Goal: Task Accomplishment & Management: Use online tool/utility

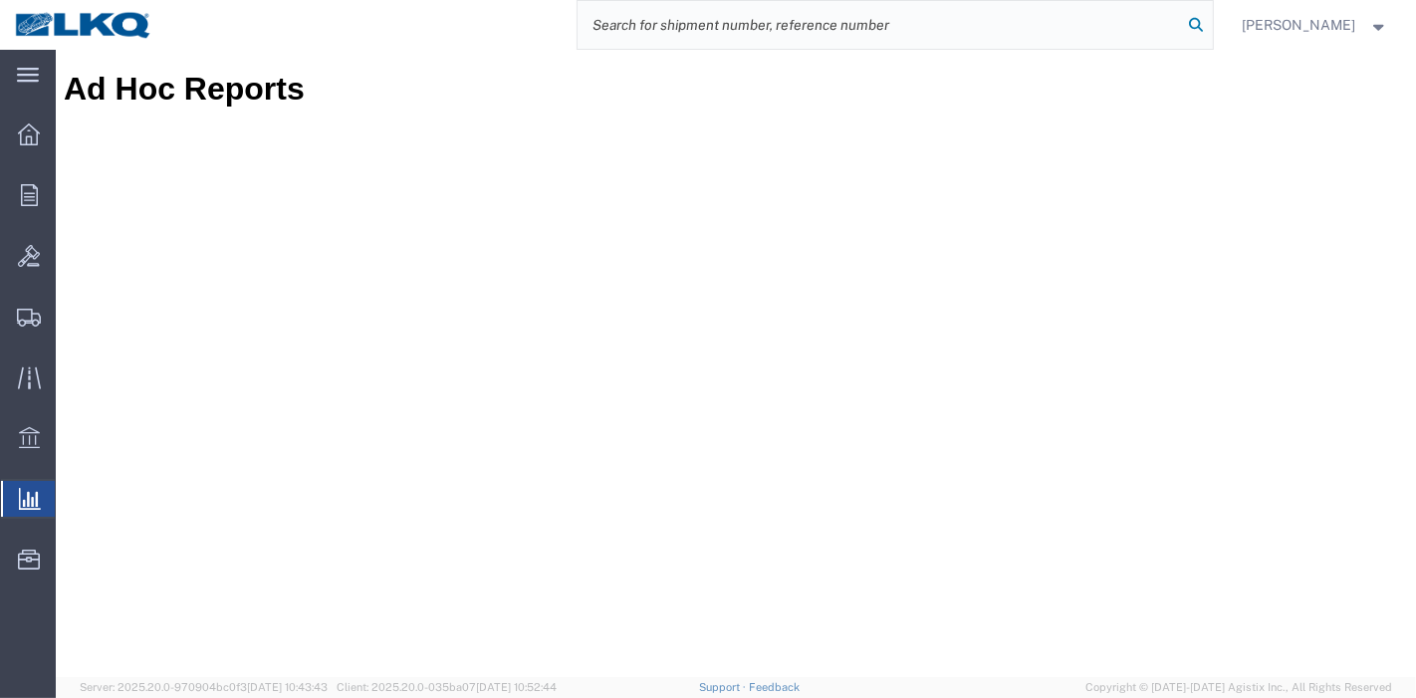
click at [1200, 19] on icon at bounding box center [1197, 25] width 28 height 28
click at [1117, 15] on input "search" at bounding box center [881, 25] width 606 height 48
click at [998, 26] on input "search" at bounding box center [881, 25] width 606 height 48
paste input "56508440"
type input "56508440"
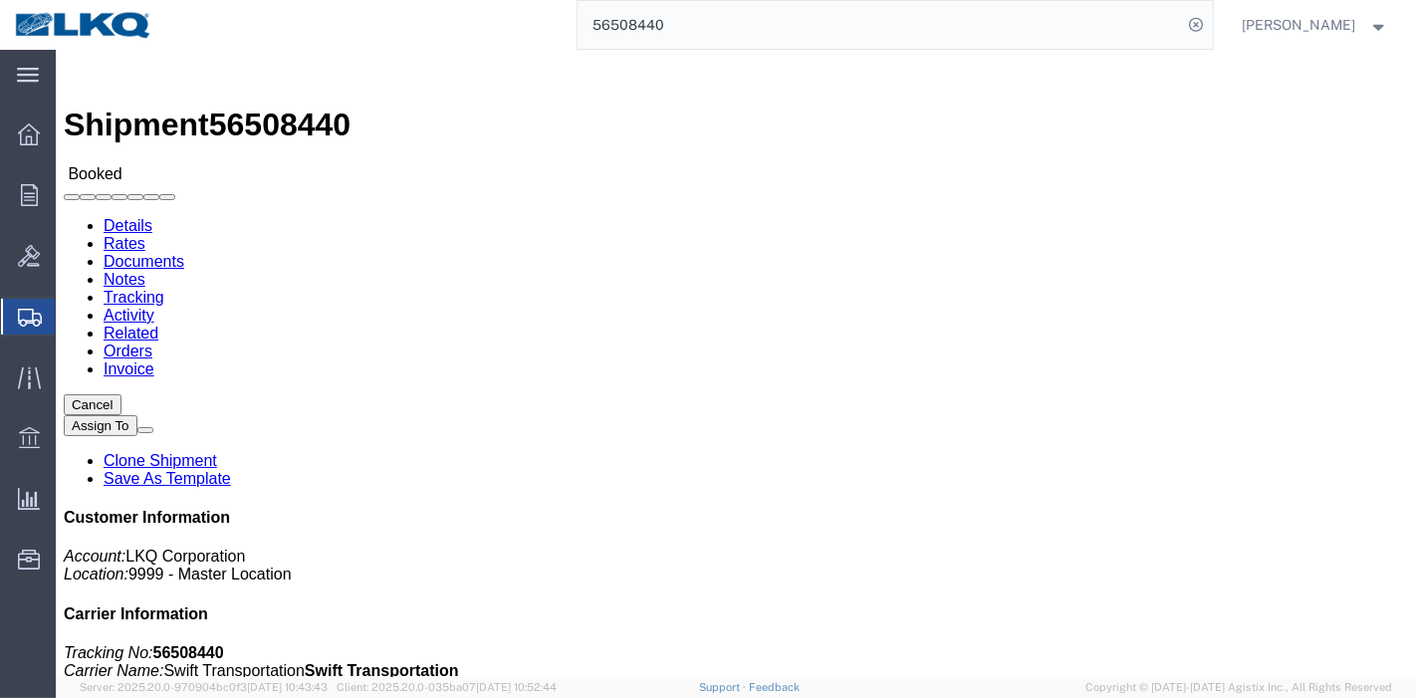
click link "Tracking"
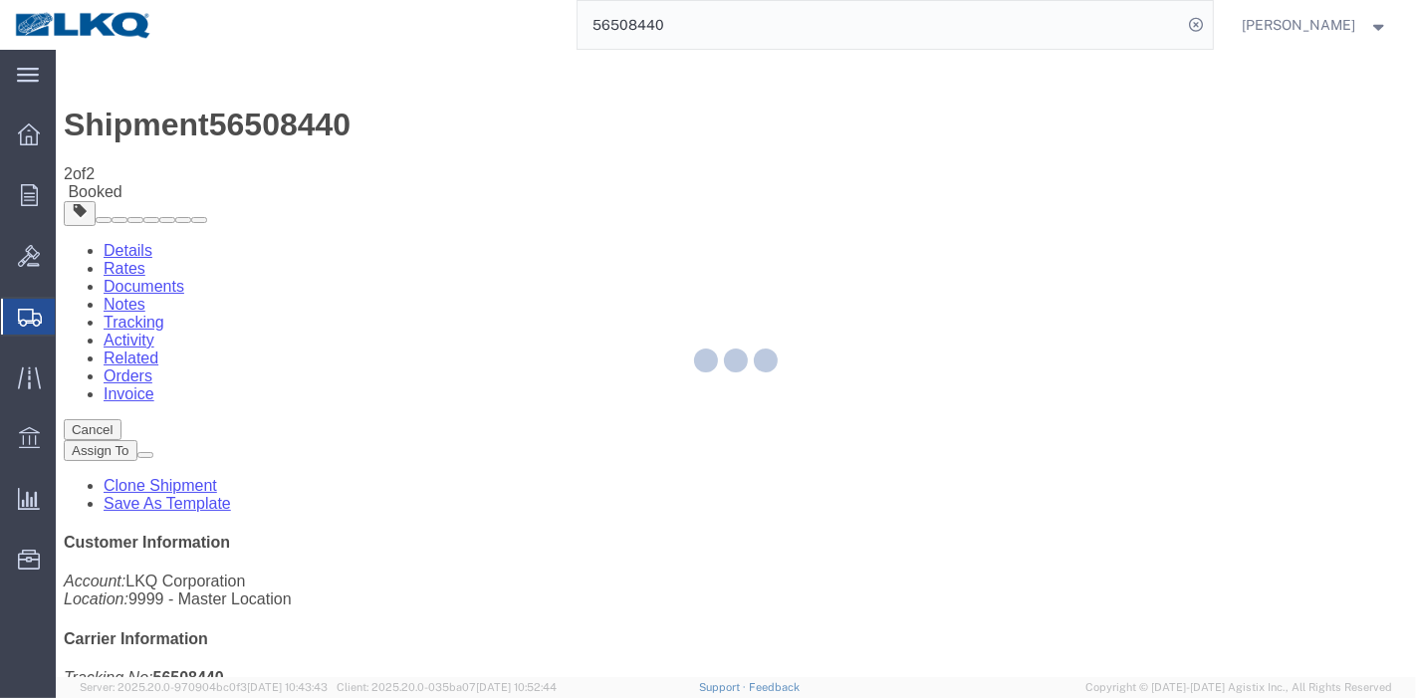
drag, startPoint x: 1002, startPoint y: 231, endPoint x: 946, endPoint y: 180, distance: 75.4
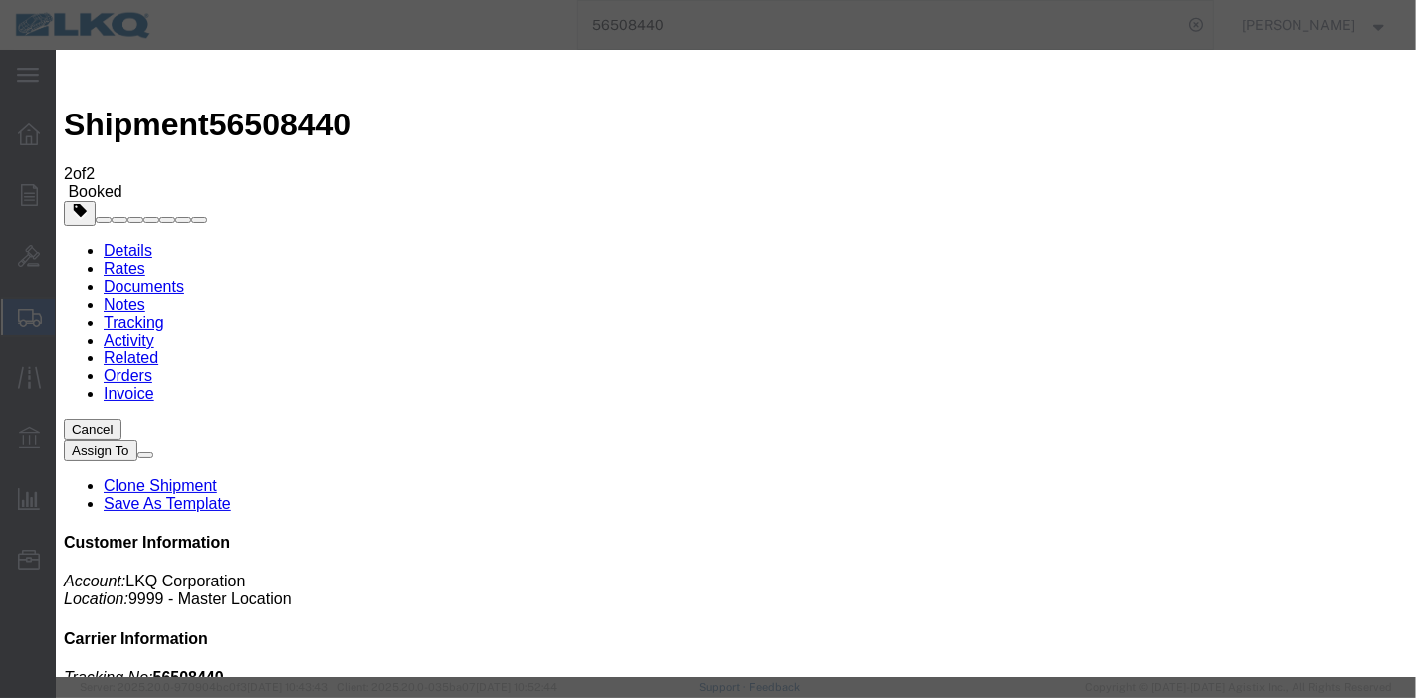
type input "[DATE]"
type input "8:00 PM"
select select "DELIVRED"
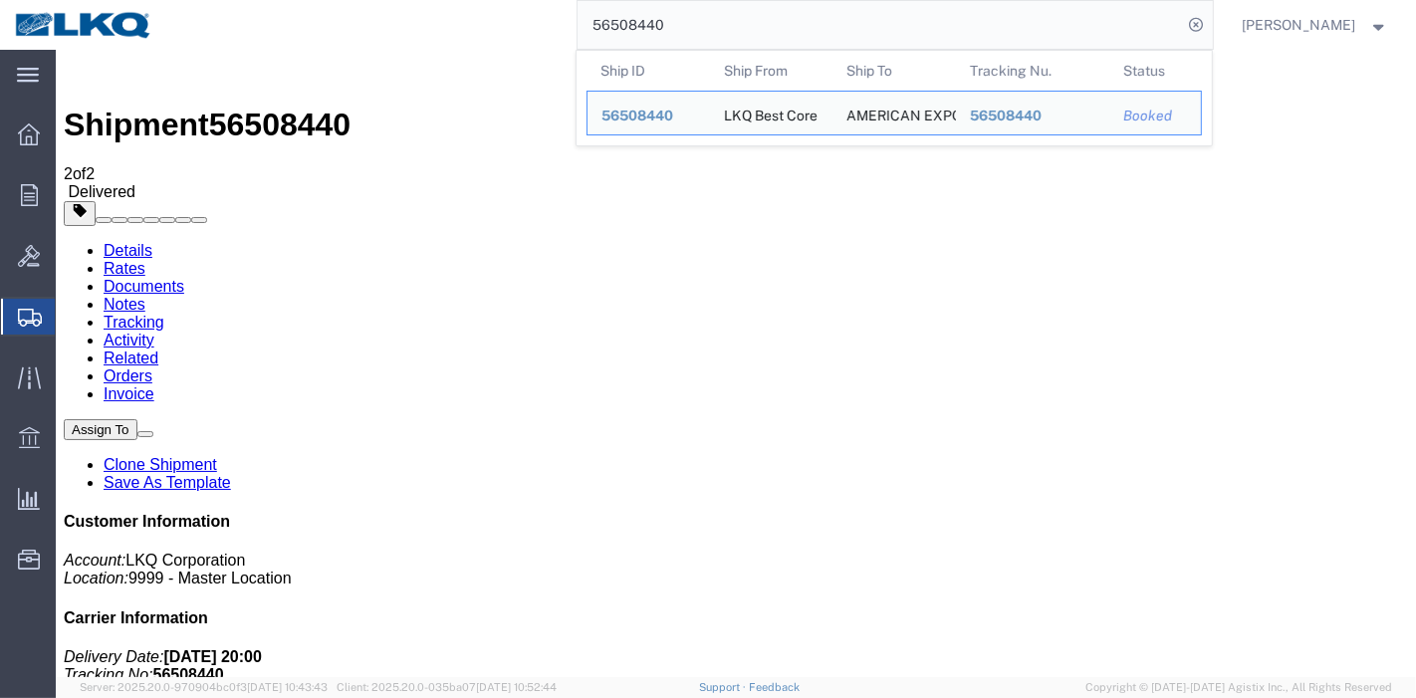
drag, startPoint x: 698, startPoint y: 27, endPoint x: 480, endPoint y: 13, distance: 218.6
click at [480, 13] on div "56508440 Ship ID Ship From Ship To Tracking Nu. Status Ship ID 56508440 Ship Fr…" at bounding box center [690, 25] width 1046 height 50
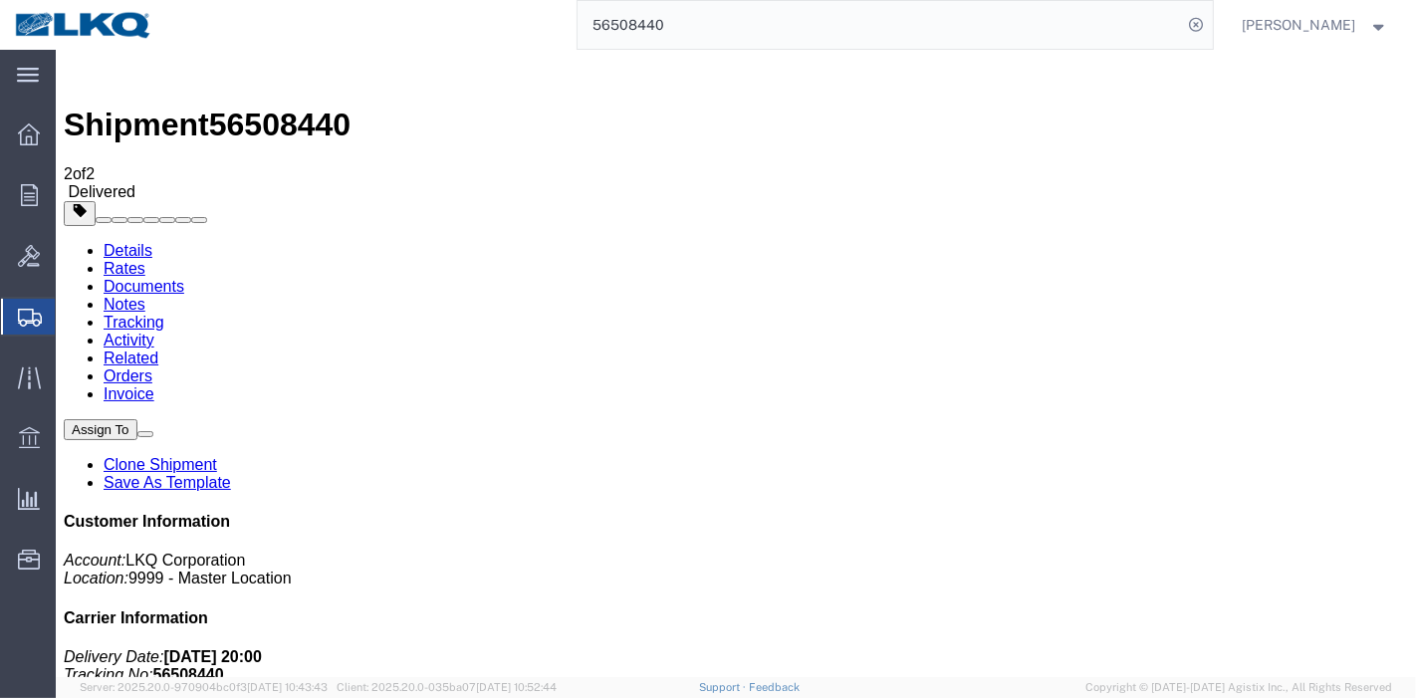
paste input "453621"
type input "56453621"
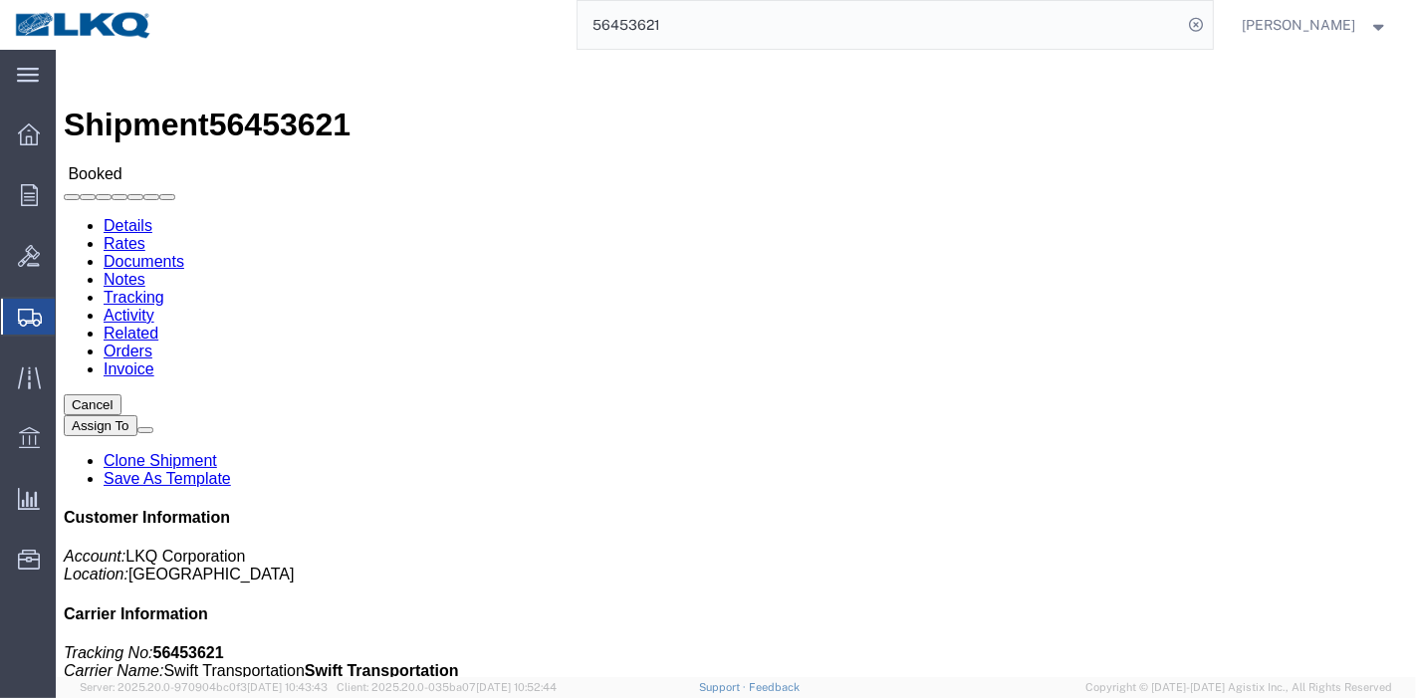
click link "Activity"
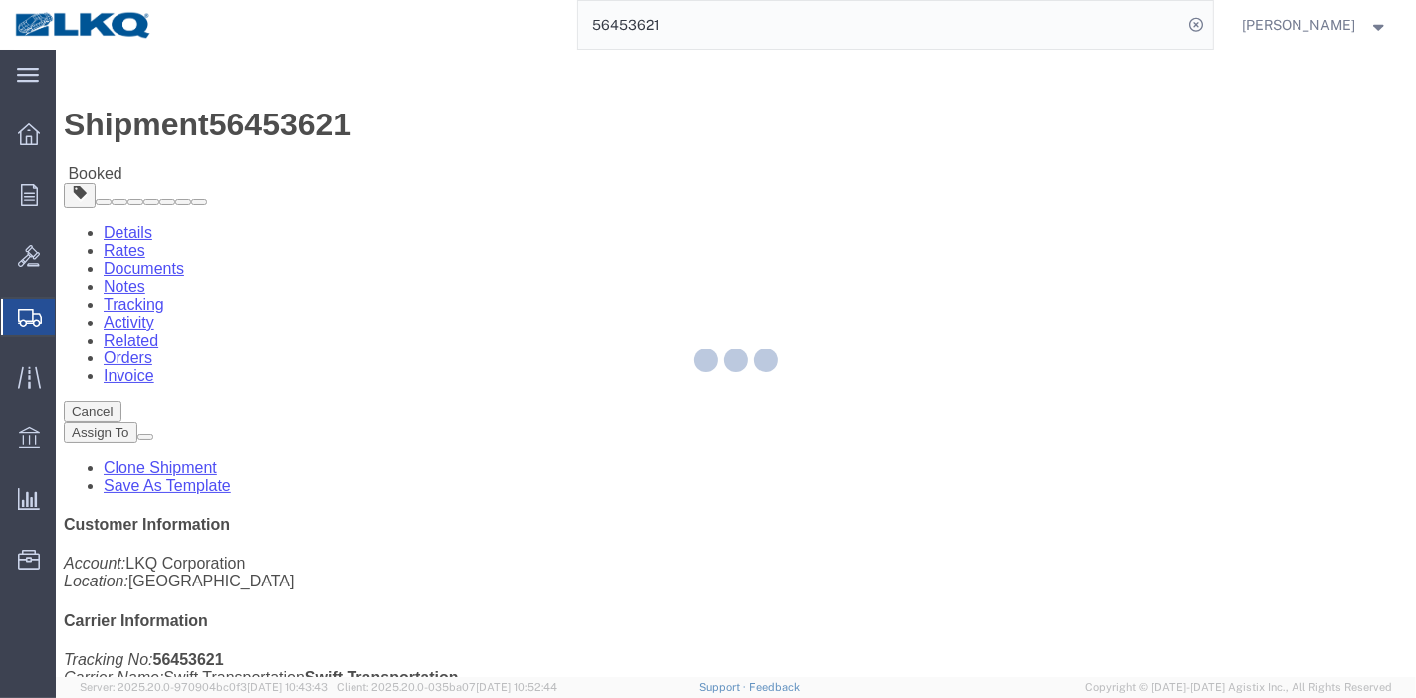
click at [425, 119] on div at bounding box center [736, 363] width 1361 height 627
click at [431, 124] on div at bounding box center [736, 363] width 1361 height 627
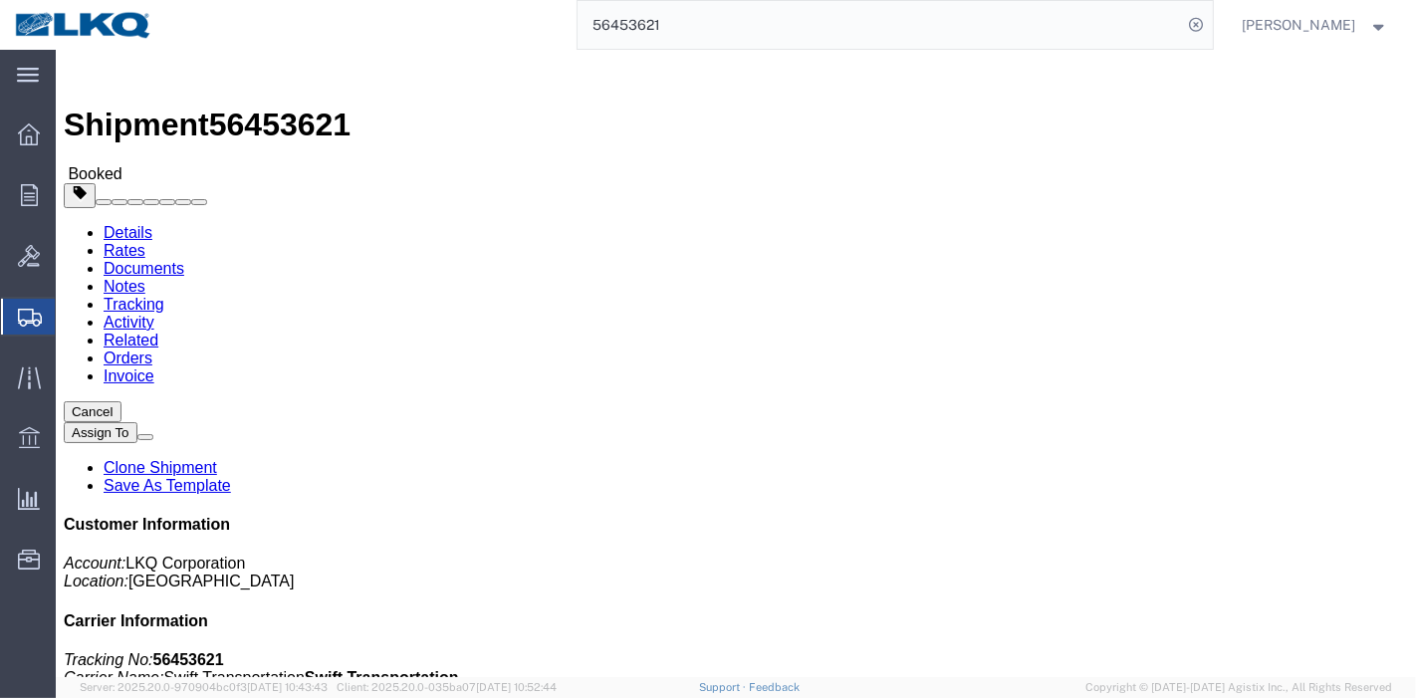
click link "Tracking"
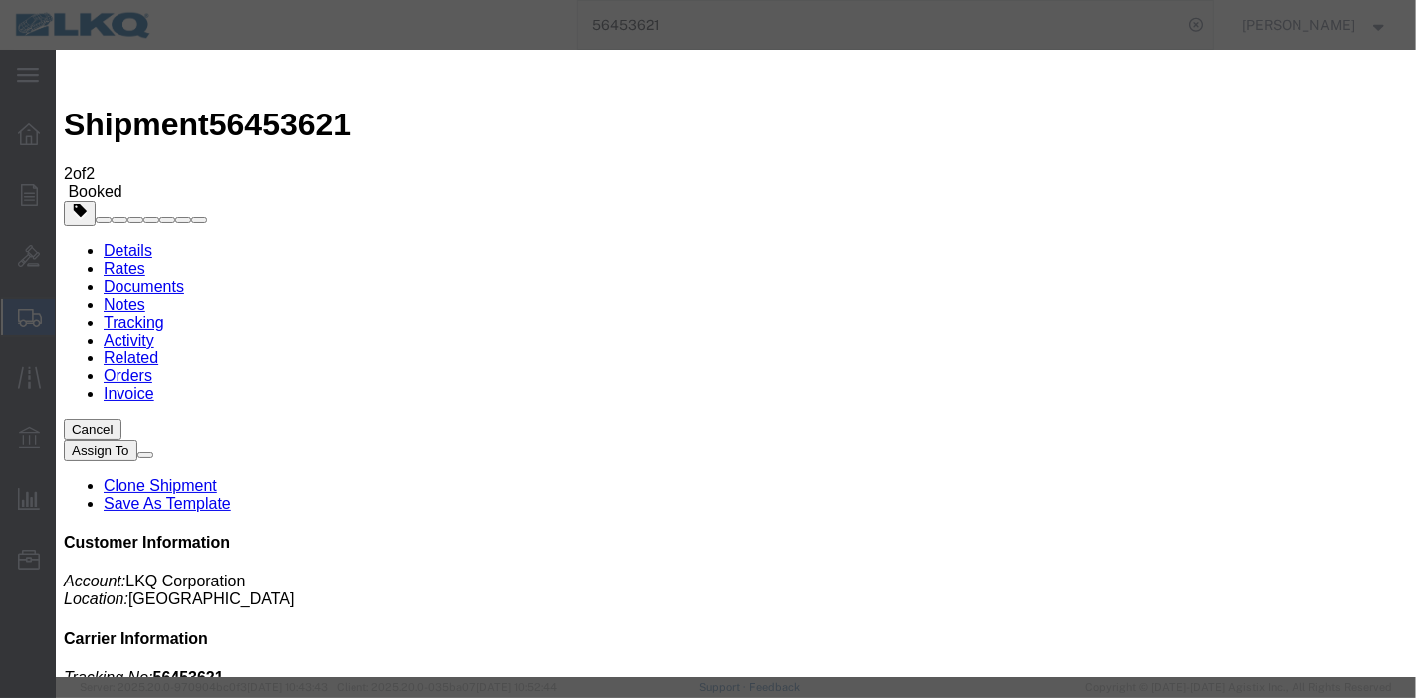
type input "[DATE]"
type input "8:00 PM"
select select "DELIVRED"
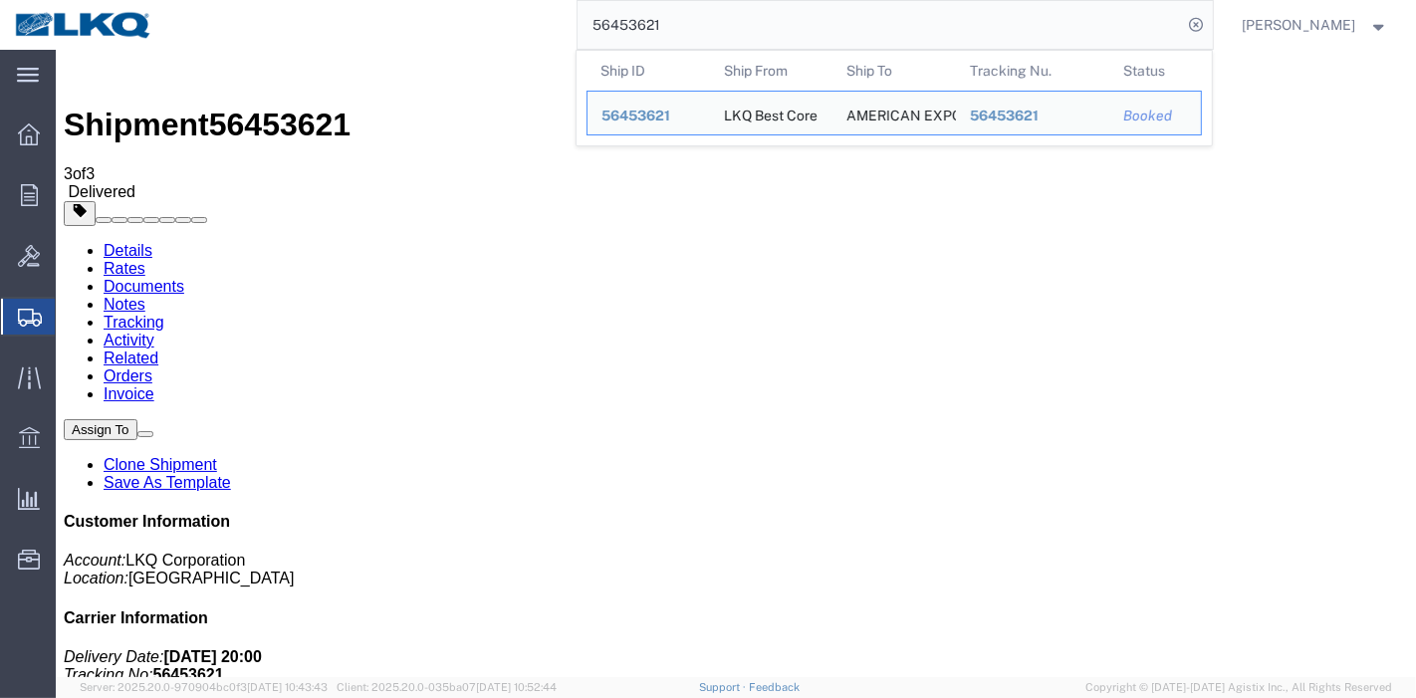
drag, startPoint x: 679, startPoint y: 38, endPoint x: 495, endPoint y: 32, distance: 184.4
click at [493, 32] on div "56453621 Ship ID Ship From Ship To Tracking Nu. Status Ship ID 56453621 Ship Fr…" at bounding box center [690, 25] width 1046 height 50
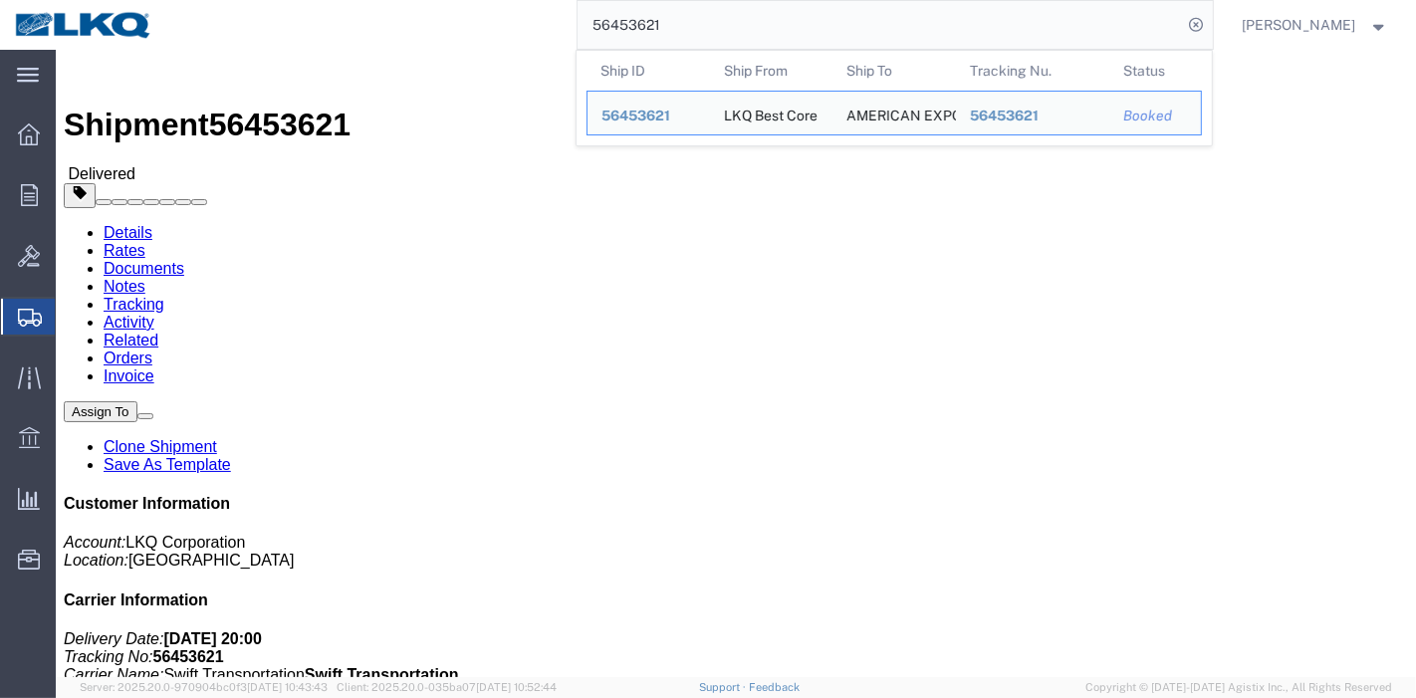
drag, startPoint x: 676, startPoint y: 29, endPoint x: 329, endPoint y: -4, distance: 349.2
click at [329, 0] on html "main_menu Created with Sketch. Collapse Menu Overview Orders Order Manager Crea…" at bounding box center [708, 349] width 1416 height 698
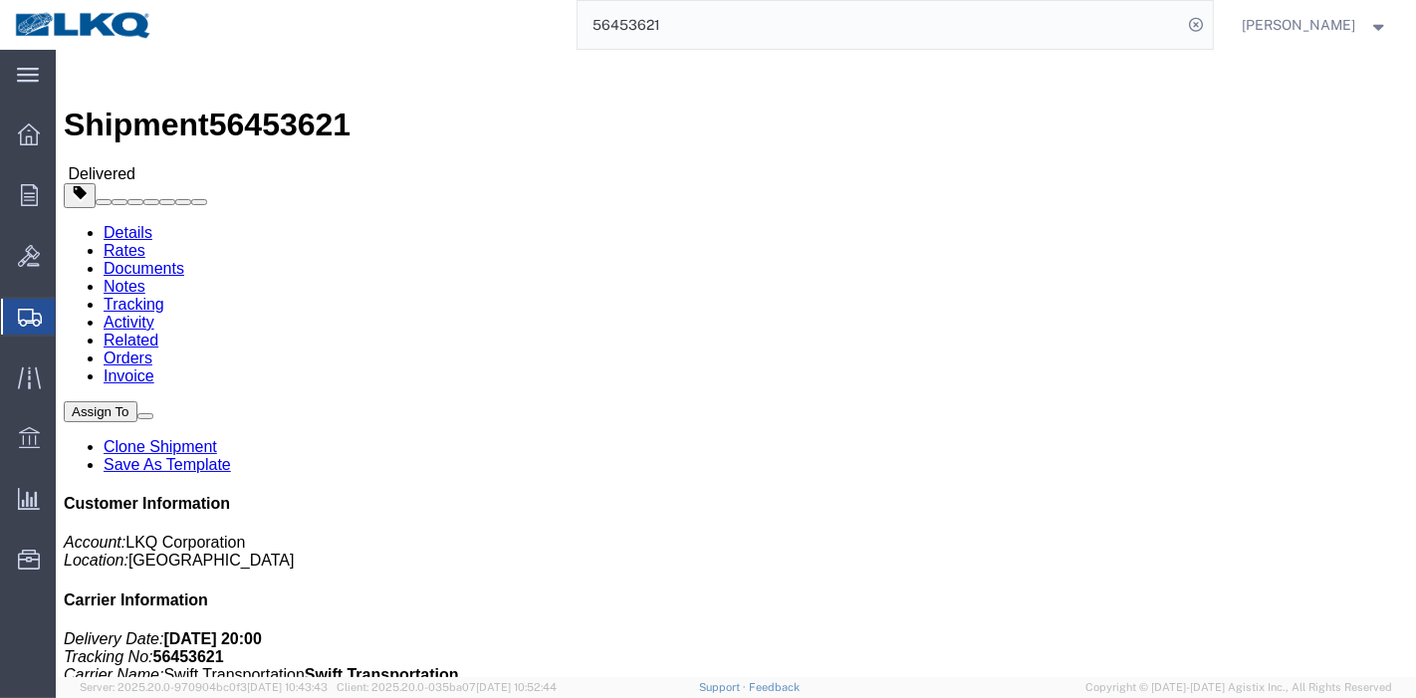
paste input "522050"
type input "56522050"
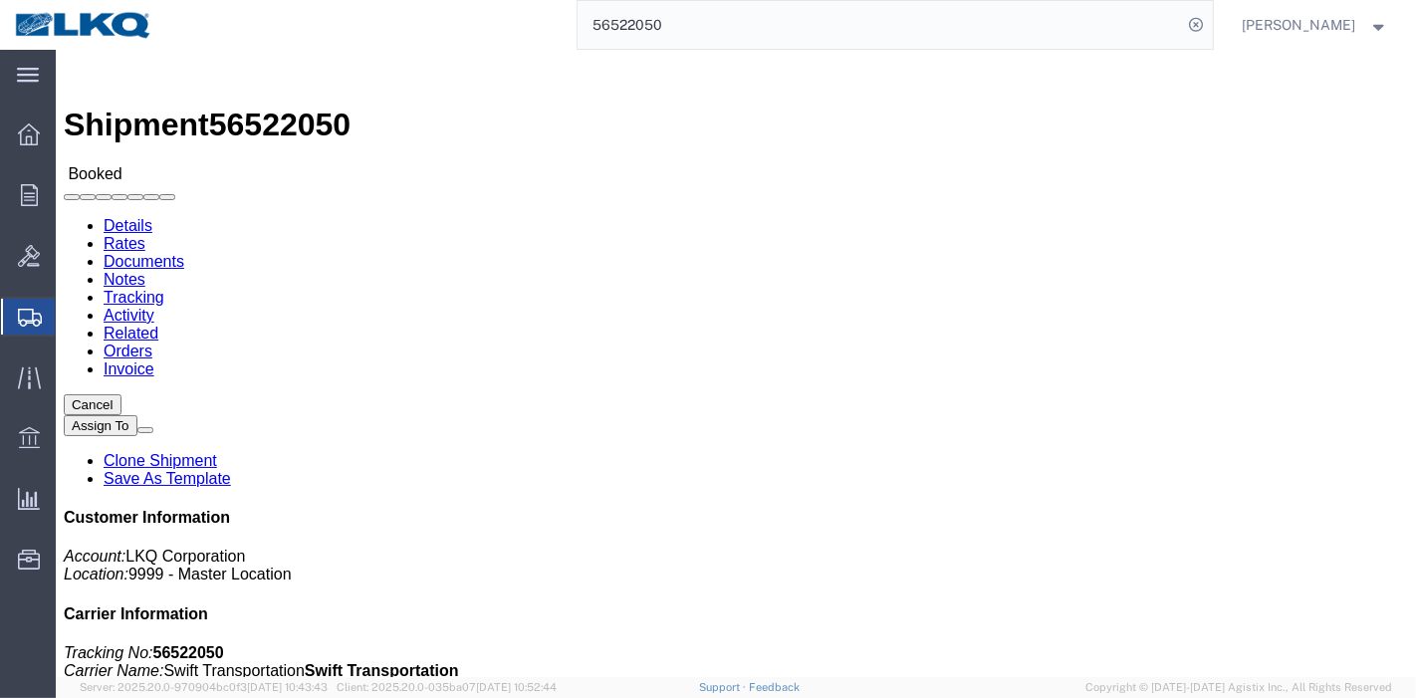
click link "Tracking"
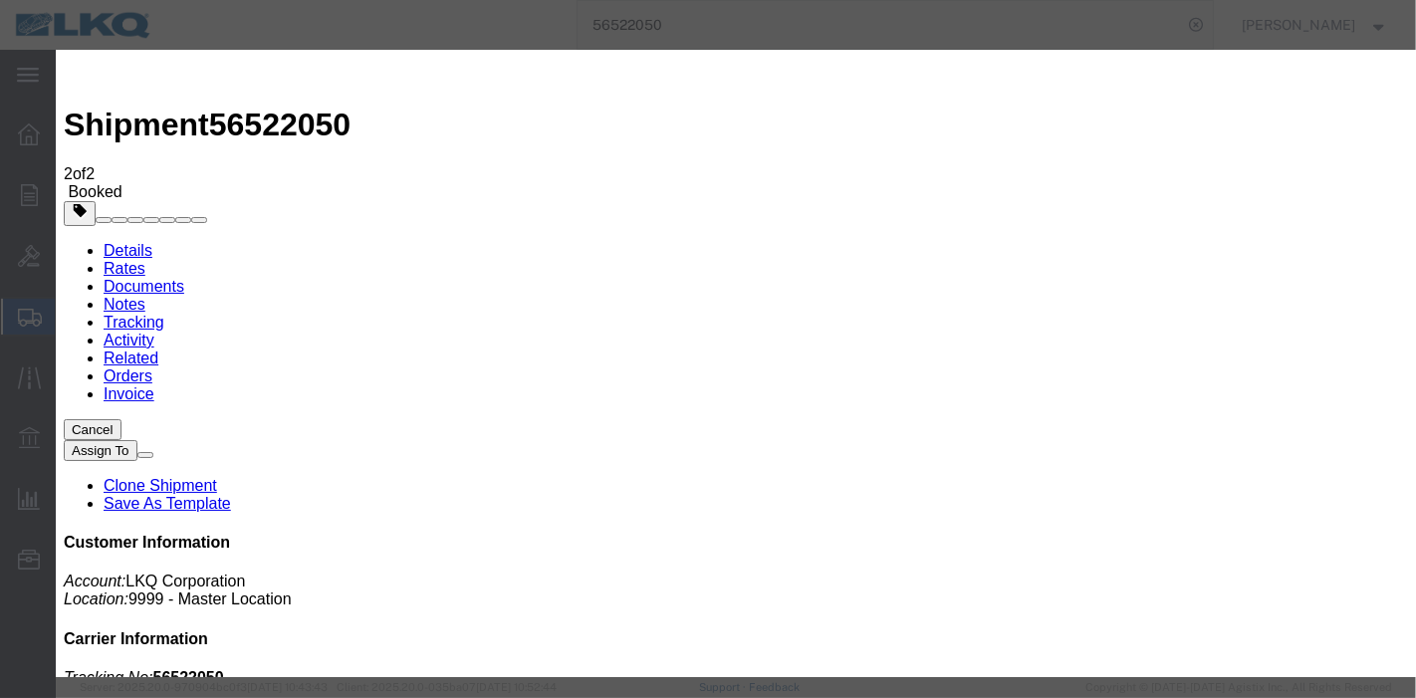
type input "[DATE]"
type input "9:00 PM"
select select "DELIVRED"
